Goal: Transaction & Acquisition: Subscribe to service/newsletter

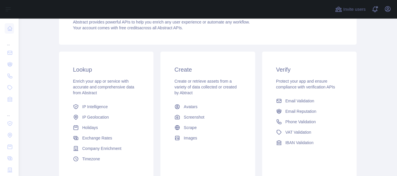
scroll to position [98, 0]
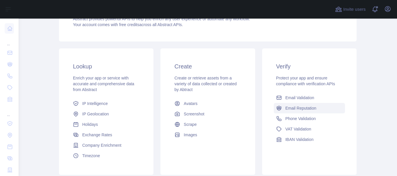
click at [294, 109] on span "Email Reputation" at bounding box center [300, 108] width 31 height 6
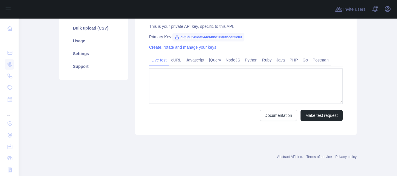
type textarea "**********"
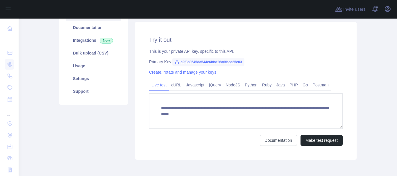
scroll to position [98, 0]
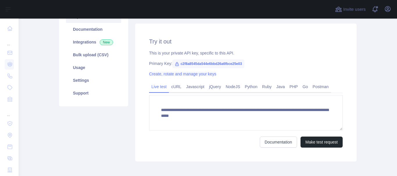
click at [183, 73] on link "Create, rotate and manage your keys" at bounding box center [182, 74] width 67 height 5
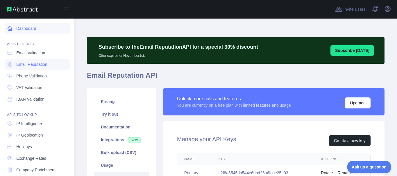
click at [16, 27] on link "Dashboard" at bounding box center [37, 28] width 65 height 10
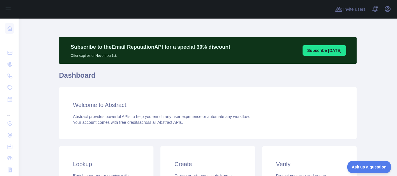
scroll to position [98, 0]
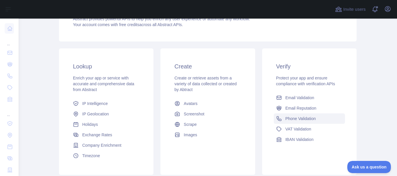
click at [305, 120] on span "Phone Validation" at bounding box center [300, 119] width 30 height 6
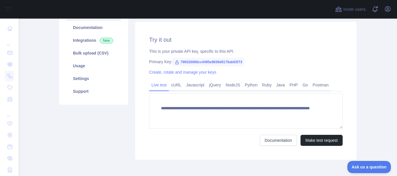
scroll to position [98, 0]
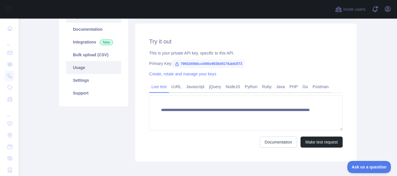
click at [74, 70] on link "Usage" at bounding box center [93, 67] width 55 height 13
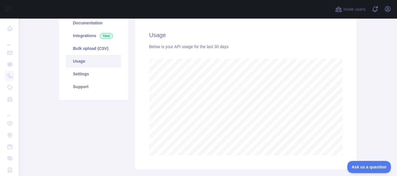
scroll to position [85, 0]
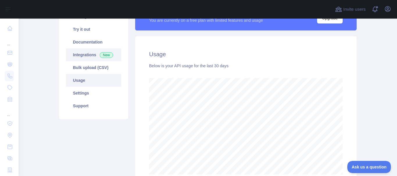
click at [82, 54] on link "Integrations New" at bounding box center [93, 54] width 55 height 13
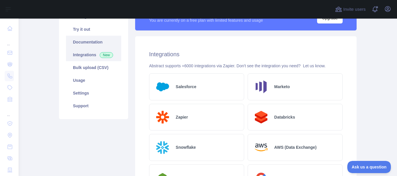
click at [83, 39] on link "Documentation" at bounding box center [93, 42] width 55 height 13
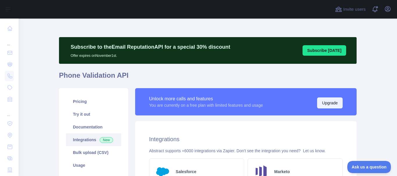
click at [335, 104] on button "Upgrade" at bounding box center [330, 103] width 26 height 11
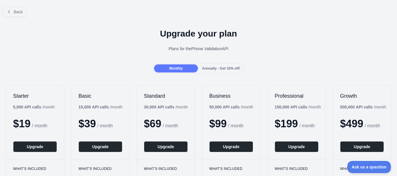
click at [181, 69] on div "Monthly" at bounding box center [176, 68] width 44 height 8
click at [19, 11] on span "Back" at bounding box center [18, 12] width 9 height 5
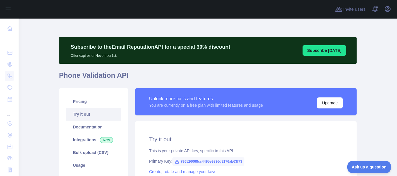
click at [84, 114] on link "Try it out" at bounding box center [93, 114] width 55 height 13
